Goal: Check status: Check status

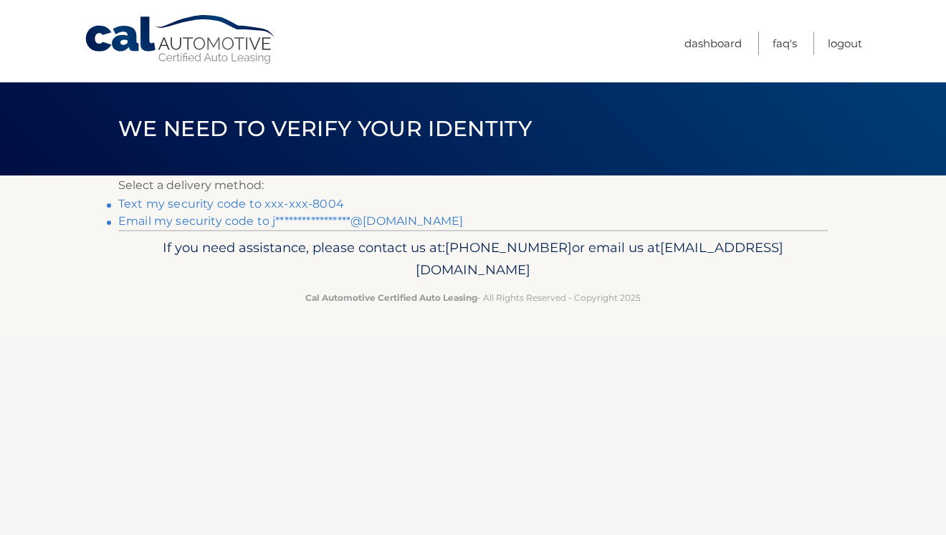
click at [198, 224] on link "**********" at bounding box center [290, 221] width 345 height 14
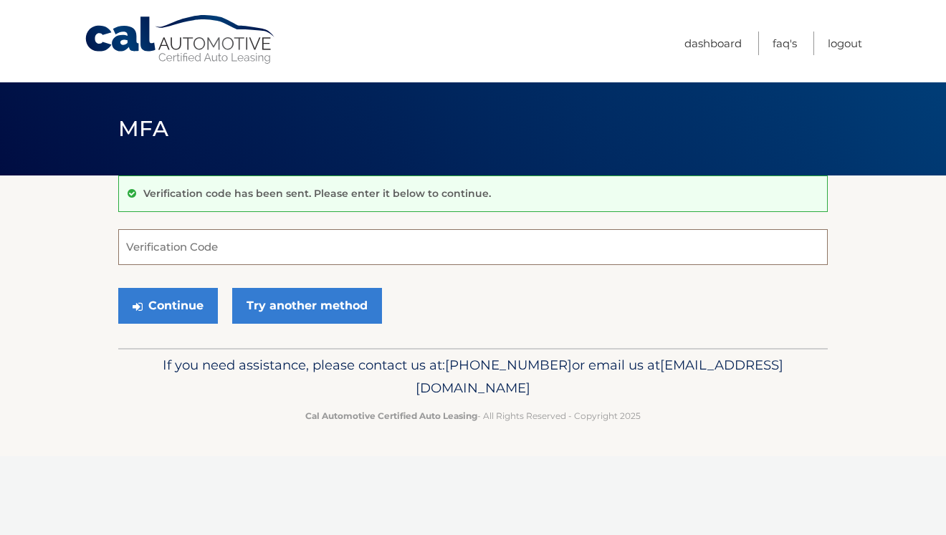
click at [196, 246] on input "Verification Code" at bounding box center [472, 247] width 709 height 36
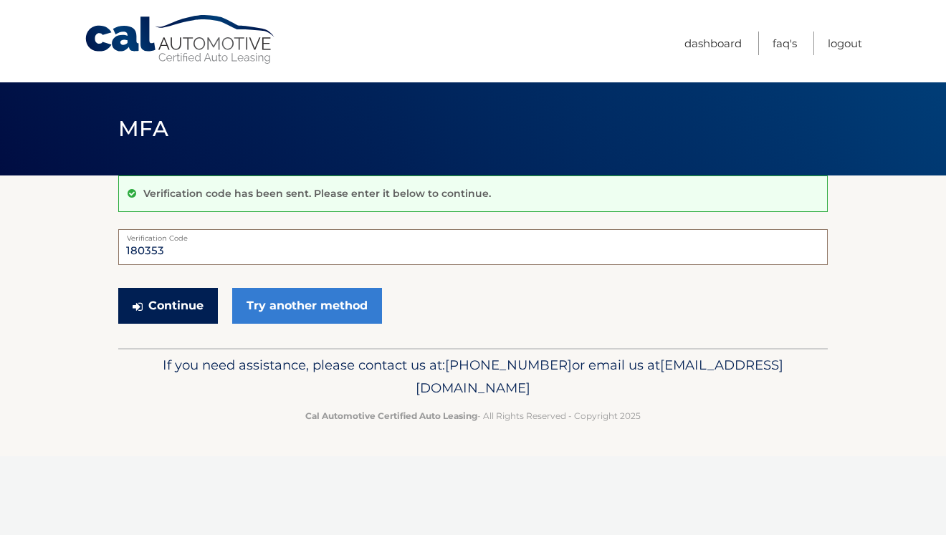
type input "180353"
click at [181, 304] on button "Continue" at bounding box center [168, 306] width 100 height 36
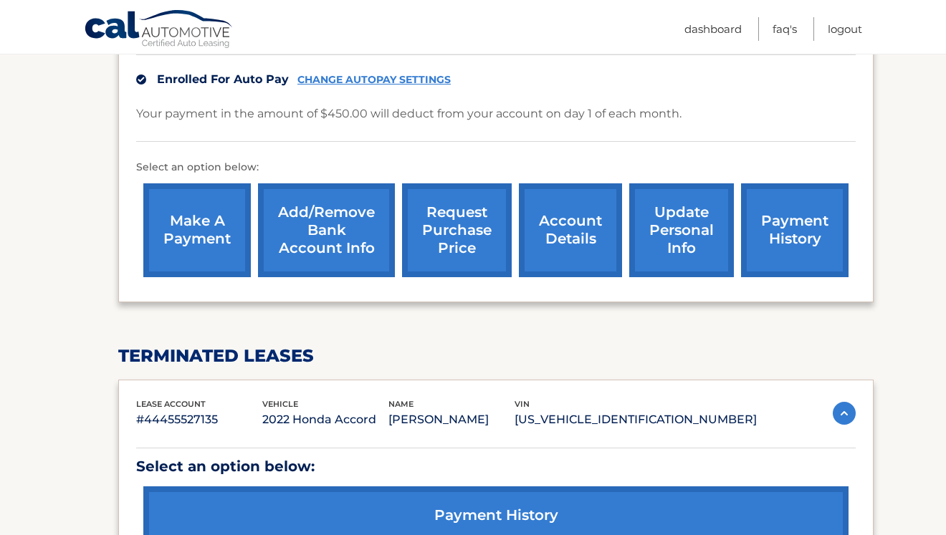
scroll to position [358, 0]
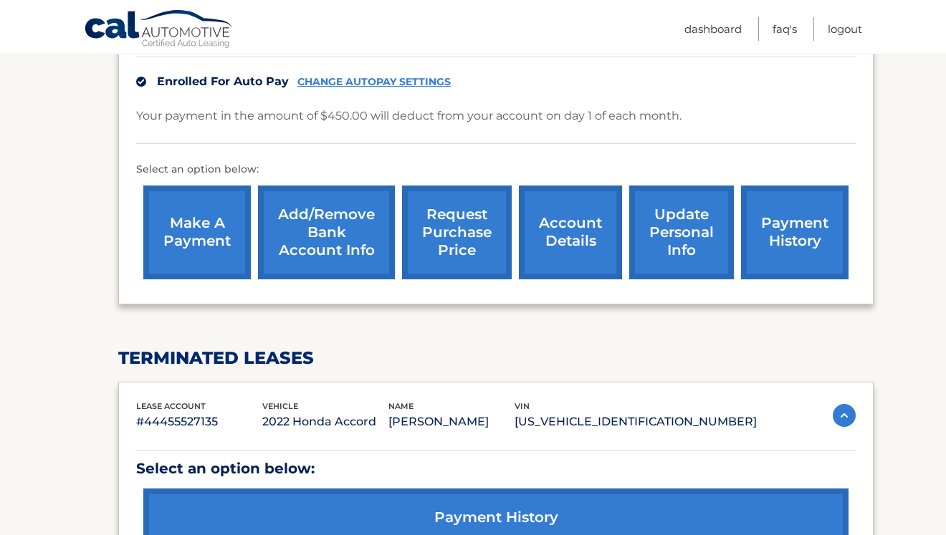
click at [568, 220] on link "account details" at bounding box center [570, 233] width 103 height 94
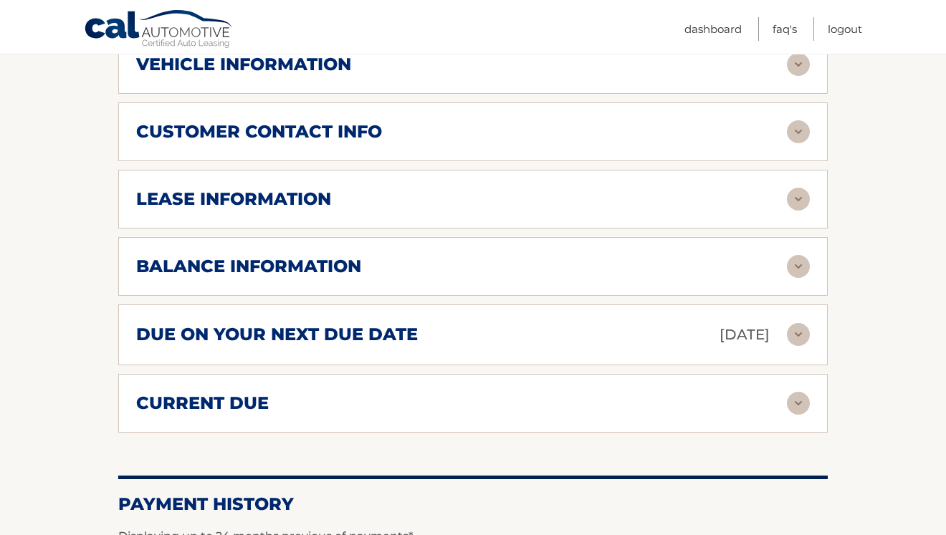
scroll to position [668, 0]
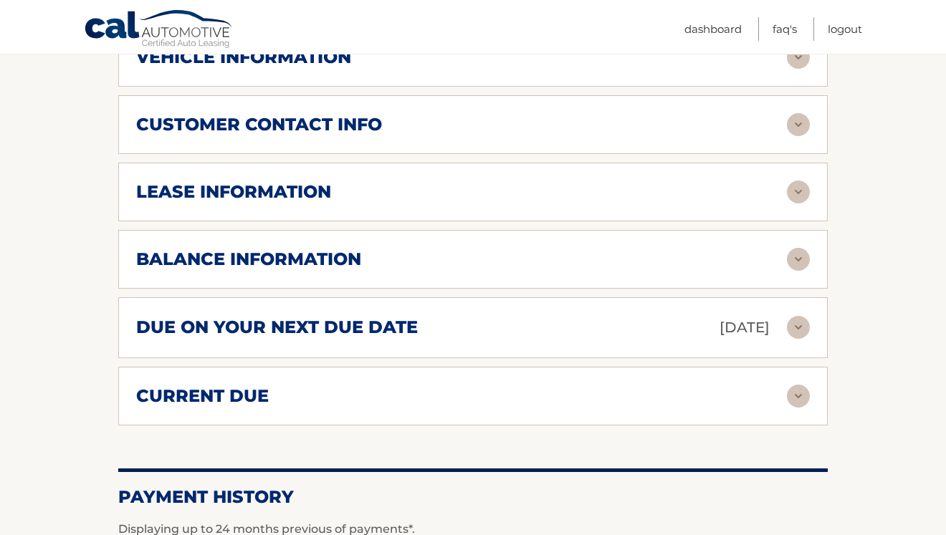
click at [394, 262] on div "balance information" at bounding box center [461, 259] width 650 height 21
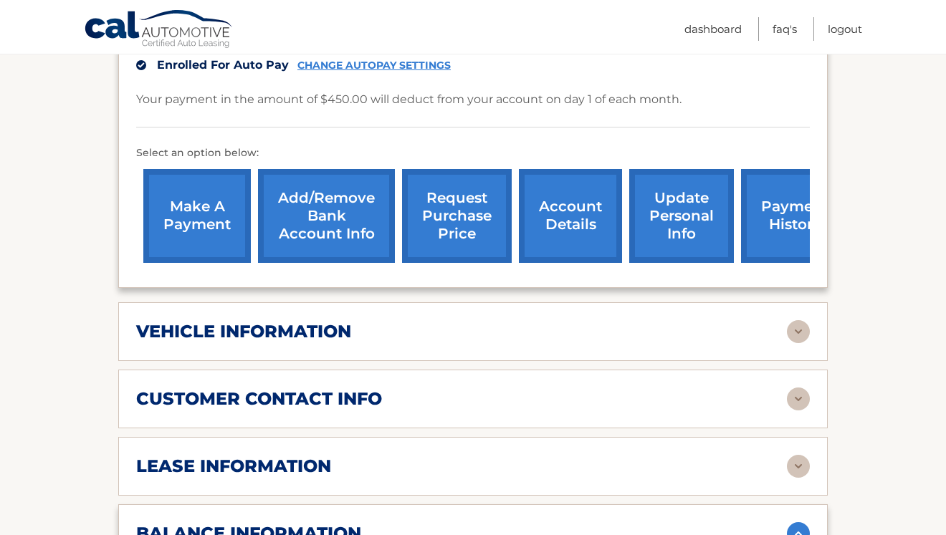
scroll to position [393, 0]
click at [774, 209] on link "payment history" at bounding box center [794, 216] width 107 height 94
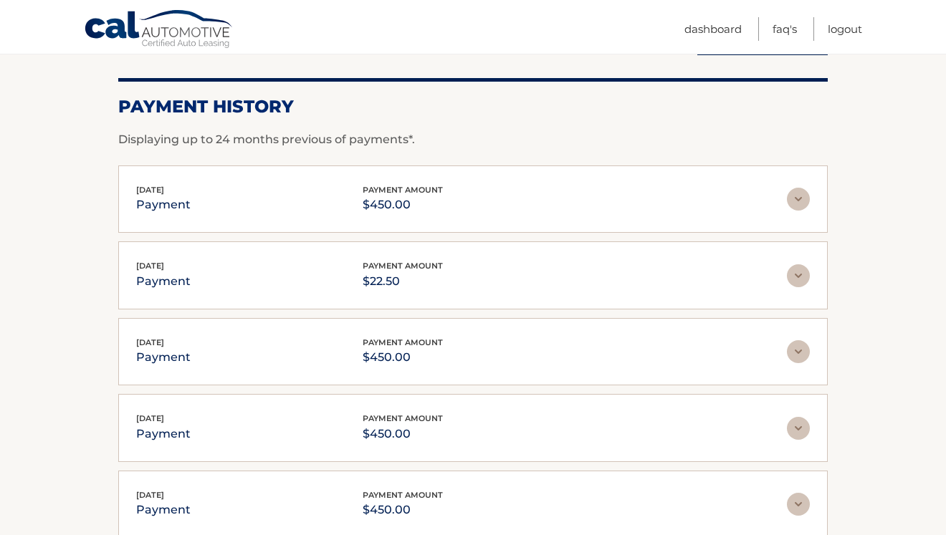
scroll to position [175, 0]
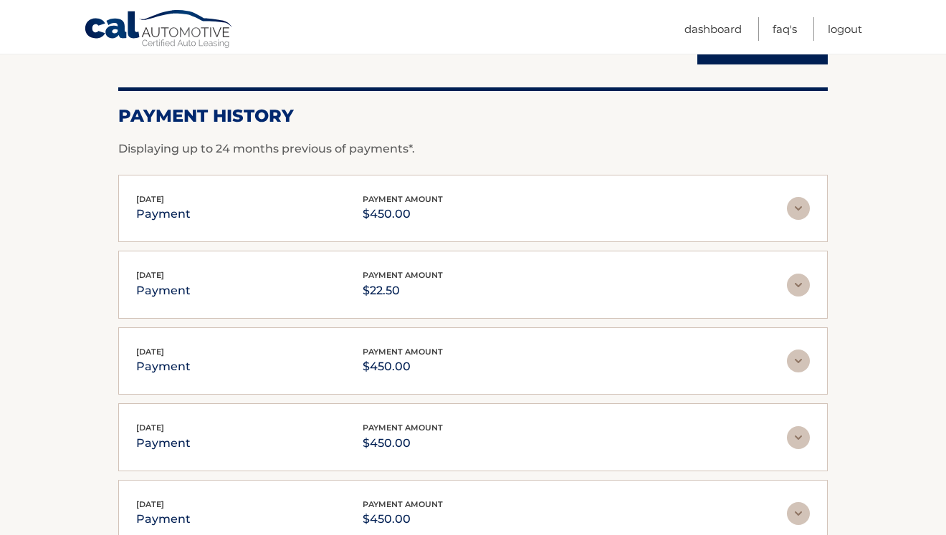
click at [272, 295] on div "Jul 17, 2025 payment payment amount $22.50" at bounding box center [461, 285] width 650 height 32
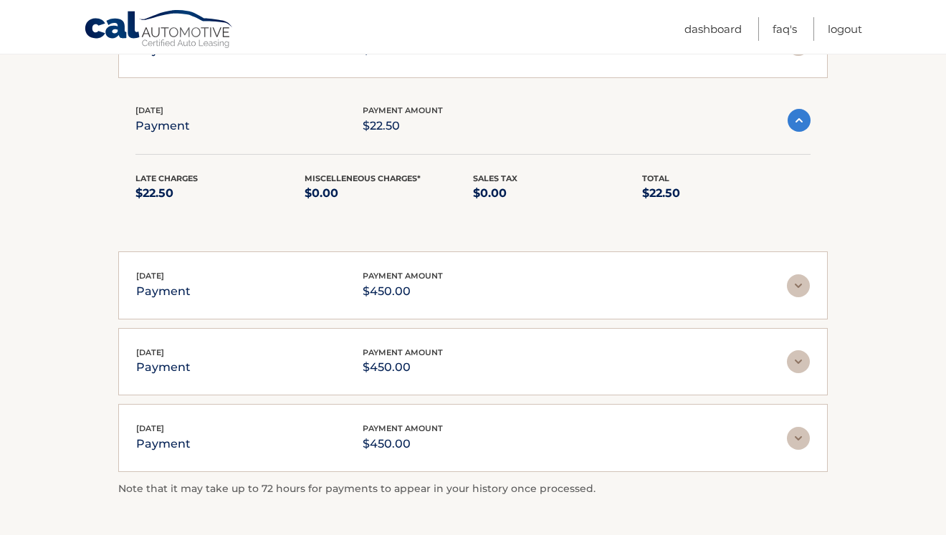
scroll to position [340, 0]
click at [799, 120] on img at bounding box center [798, 119] width 23 height 23
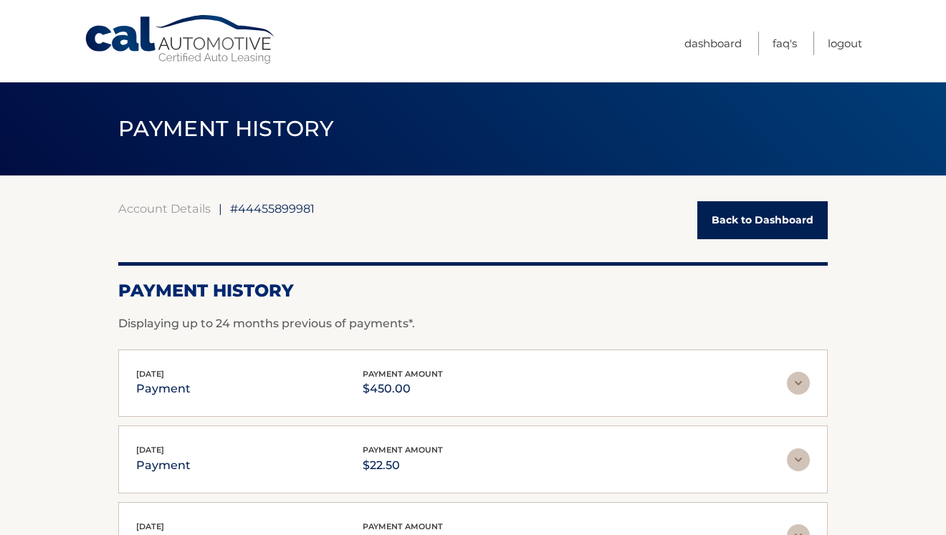
scroll to position [0, 0]
click at [761, 226] on link "Back to Dashboard" at bounding box center [762, 220] width 130 height 38
